Goal: Navigation & Orientation: Find specific page/section

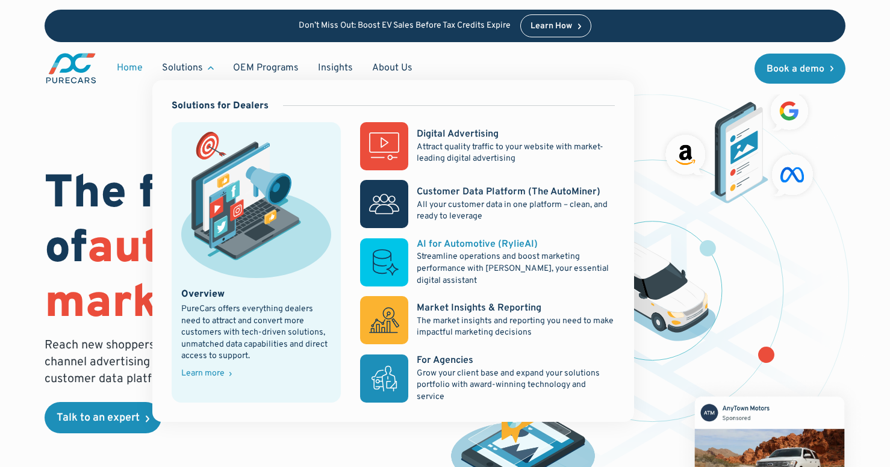
click at [506, 258] on p "Streamline operations and boost marketing performance with [PERSON_NAME], your …" at bounding box center [516, 269] width 198 height 36
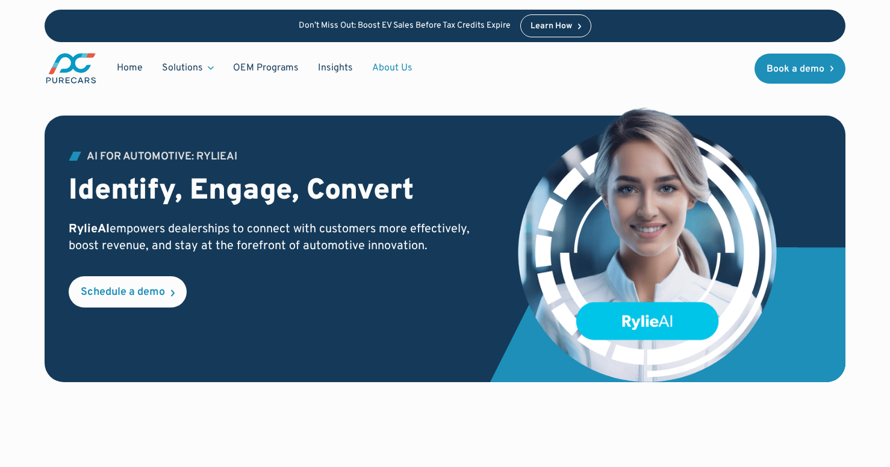
click at [389, 59] on link "About Us" at bounding box center [393, 68] width 60 height 23
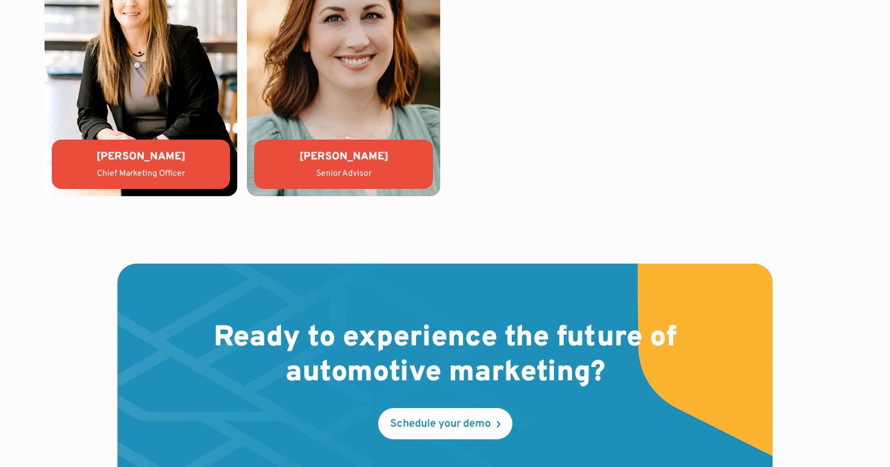
scroll to position [2970, 0]
